Goal: Check status: Check status

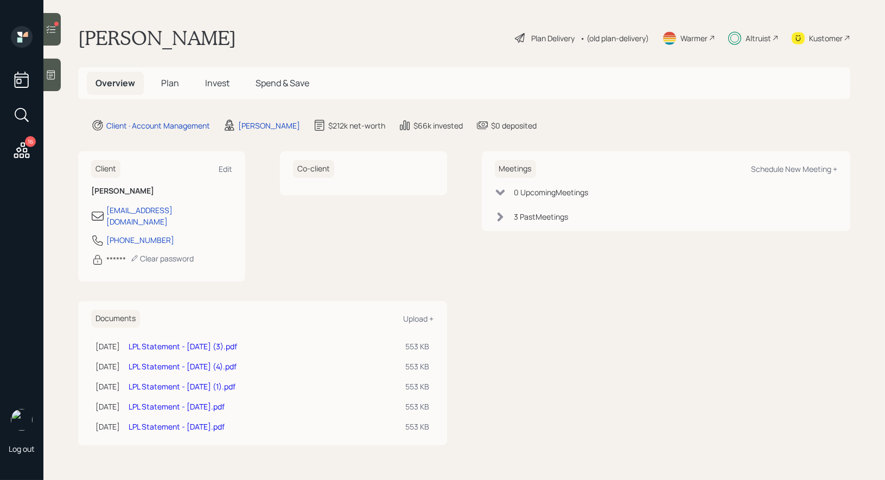
click at [218, 75] on h5 "Invest" at bounding box center [217, 83] width 42 height 23
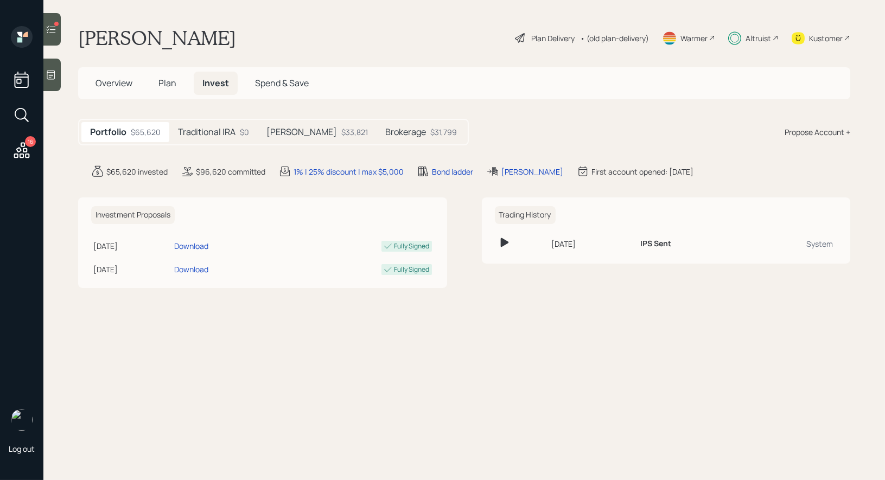
click at [53, 20] on div at bounding box center [51, 29] width 17 height 33
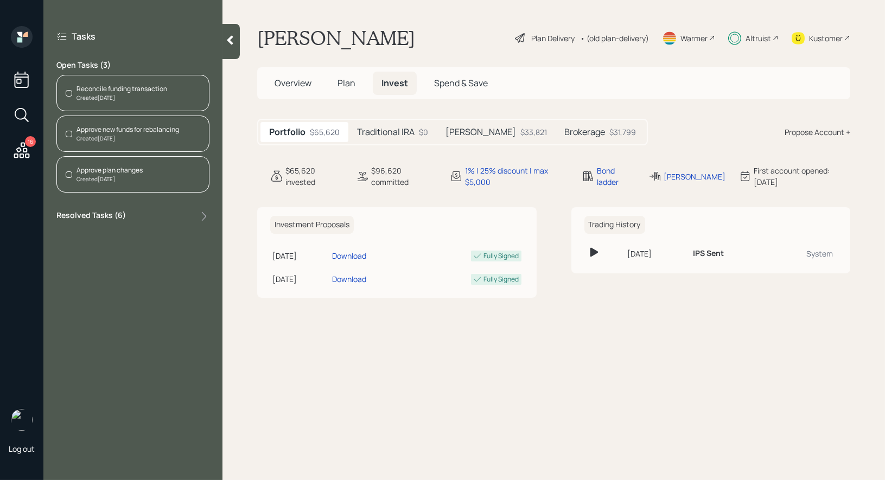
click at [564, 134] on h5 "Brokerage" at bounding box center [584, 132] width 41 height 10
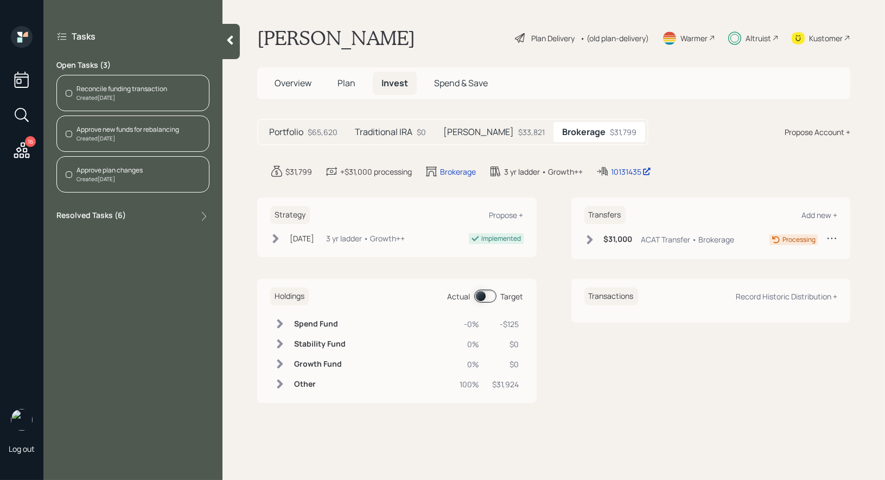
click at [479, 125] on div "[PERSON_NAME] $33,821" at bounding box center [494, 132] width 119 height 20
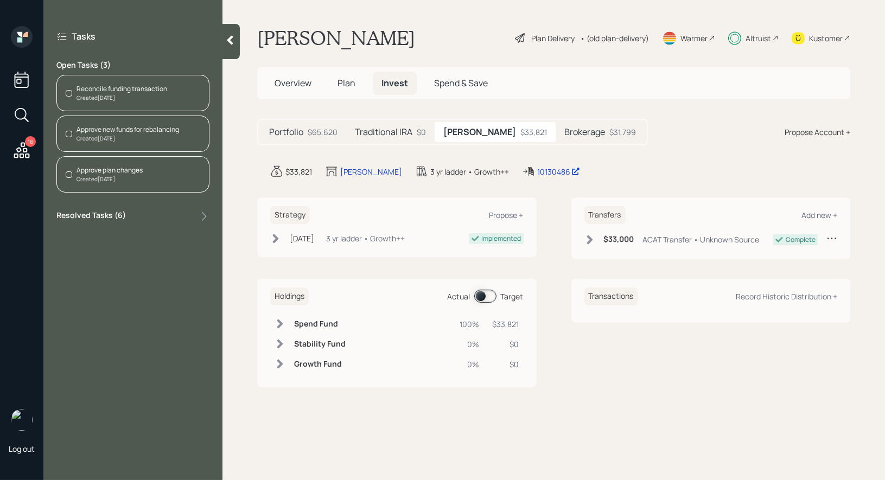
click at [91, 86] on div "Reconcile funding transaction" at bounding box center [122, 89] width 91 height 10
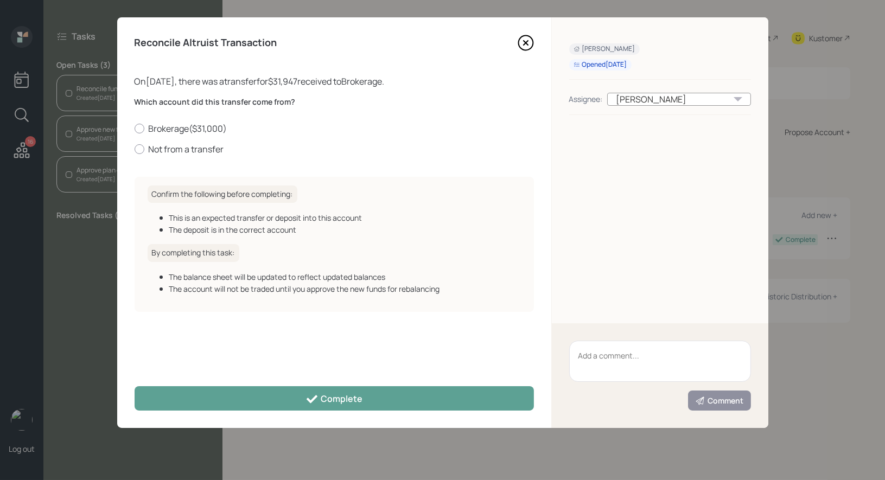
click at [529, 36] on icon at bounding box center [525, 43] width 15 height 15
